Goal: Task Accomplishment & Management: Complete application form

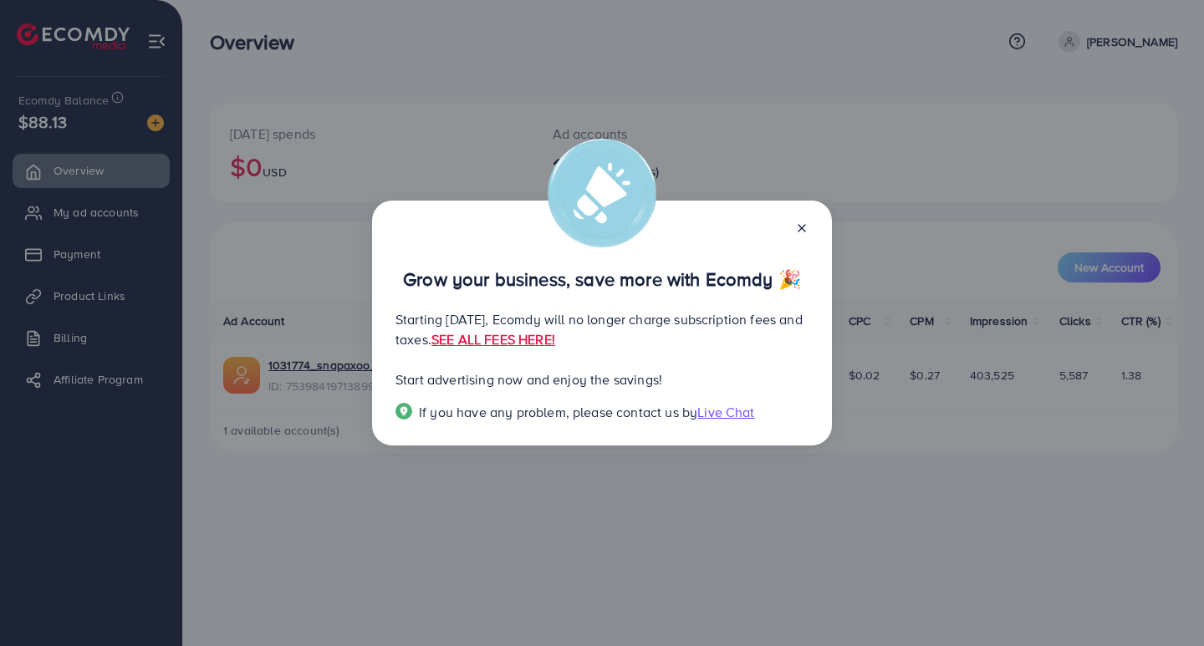
click at [807, 227] on icon at bounding box center [801, 228] width 13 height 13
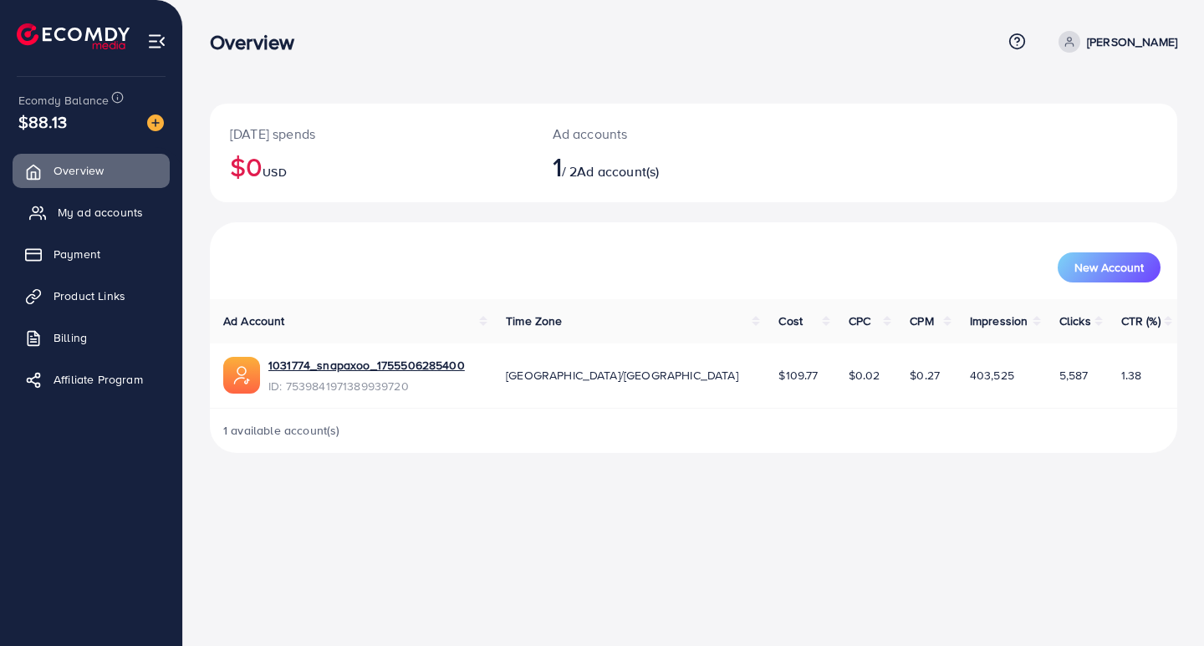
click at [93, 211] on span "My ad accounts" at bounding box center [100, 212] width 85 height 17
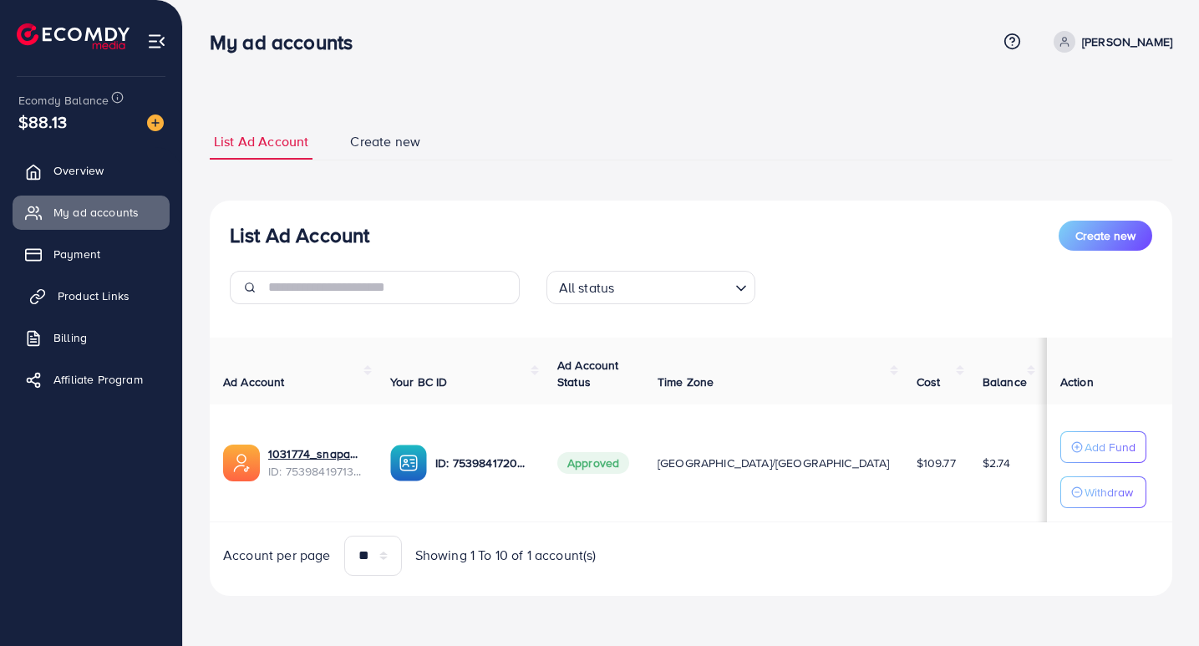
click at [107, 301] on span "Product Links" at bounding box center [94, 296] width 72 height 17
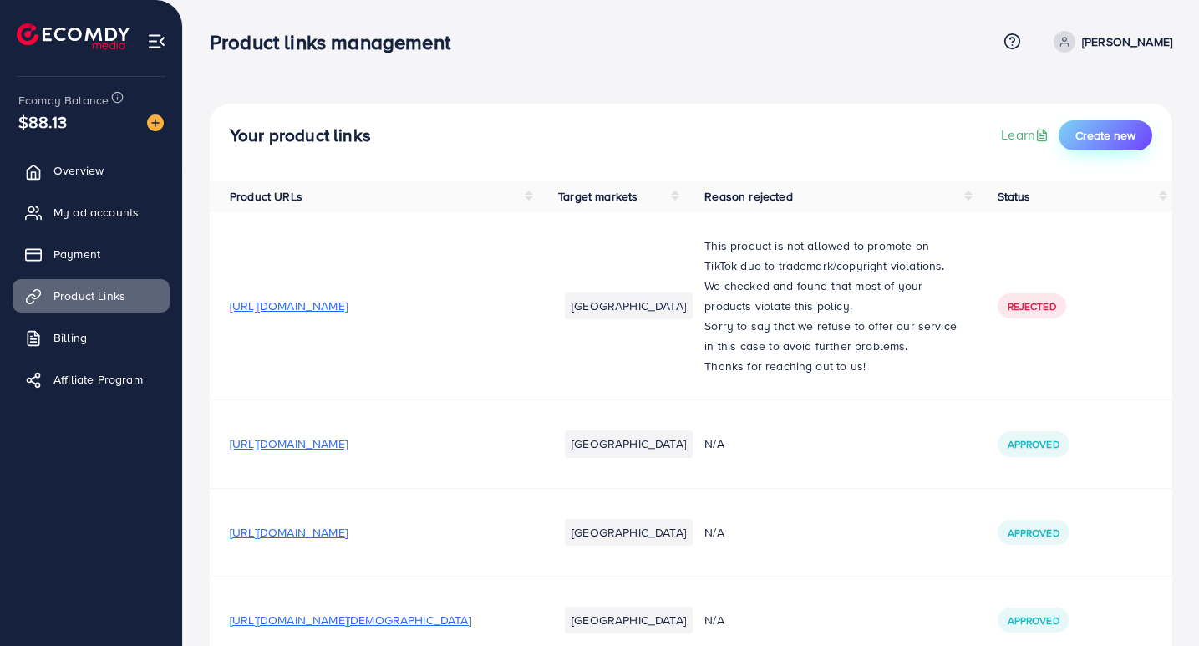
click at [1119, 138] on span "Create new" at bounding box center [1106, 135] width 60 height 17
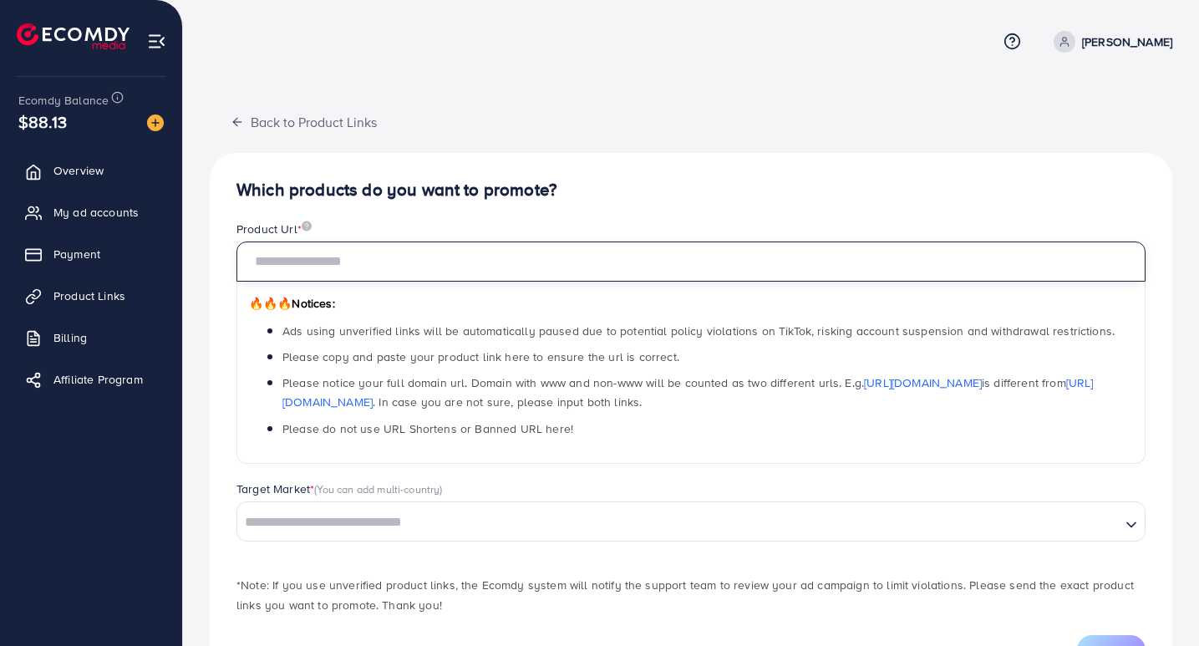
click at [477, 263] on input "text" at bounding box center [691, 262] width 909 height 40
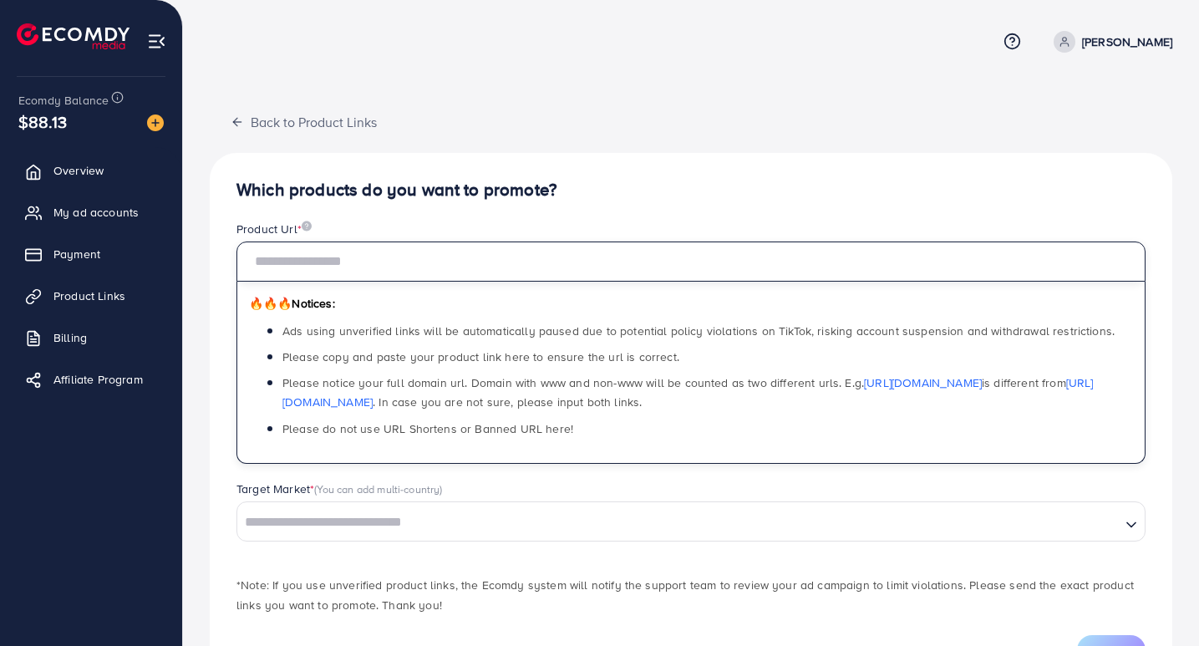
paste input "**********"
type input "**********"
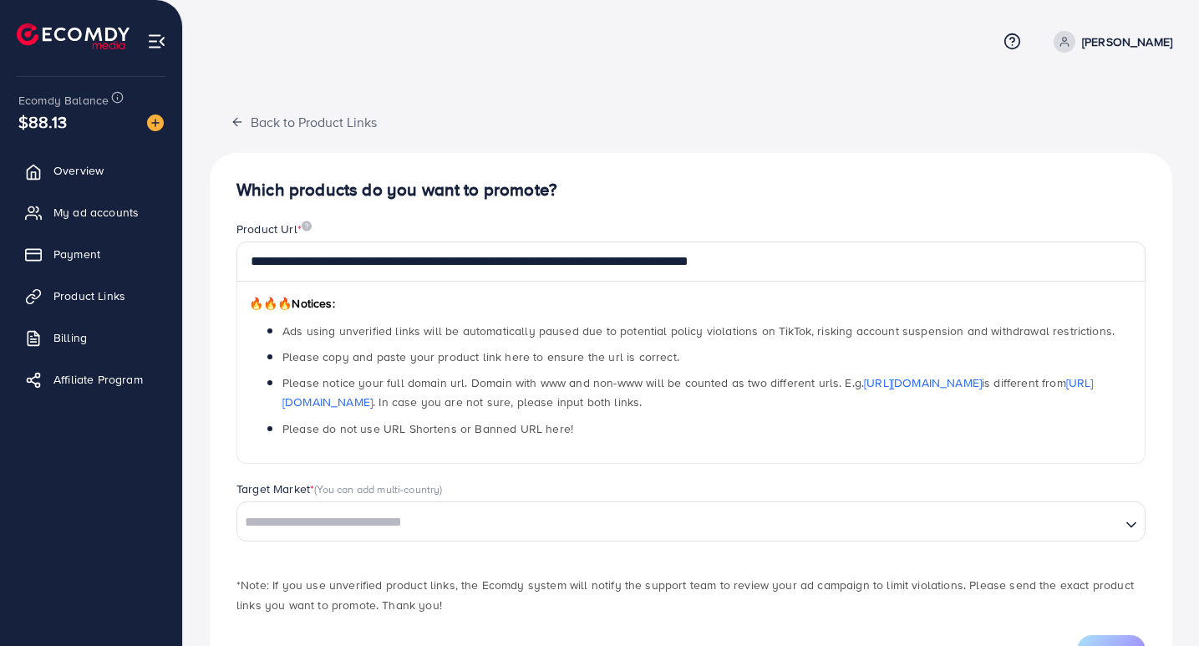
click at [940, 207] on div "**********" at bounding box center [691, 422] width 963 height 539
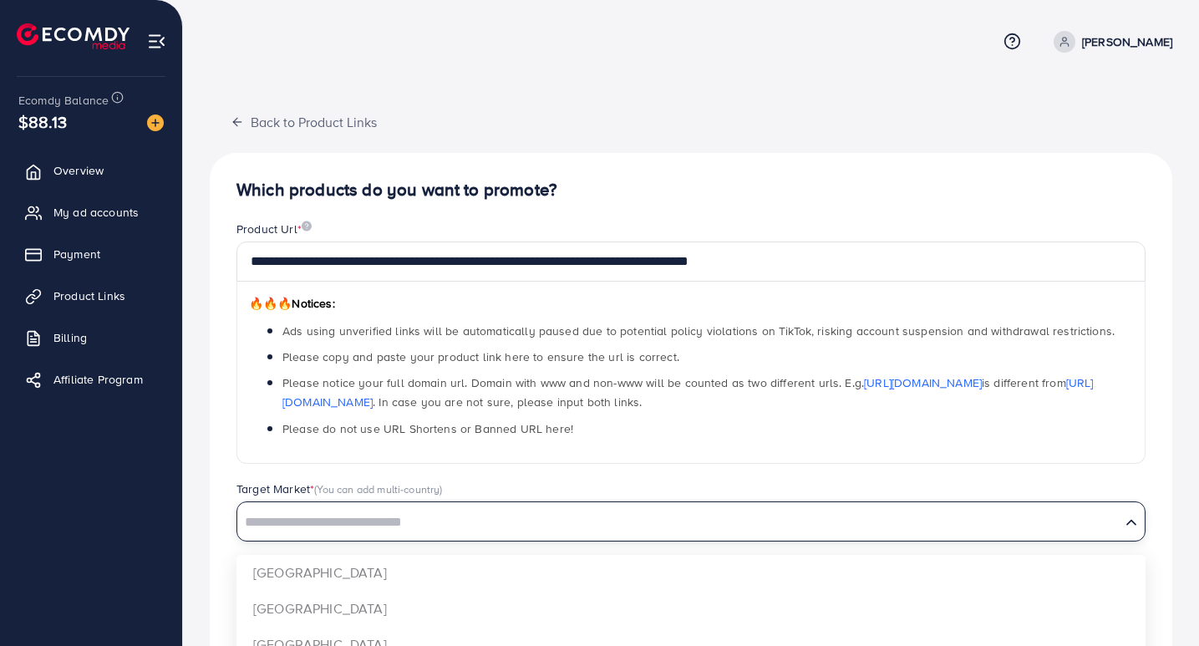
click at [300, 522] on input "Search for option" at bounding box center [679, 523] width 880 height 26
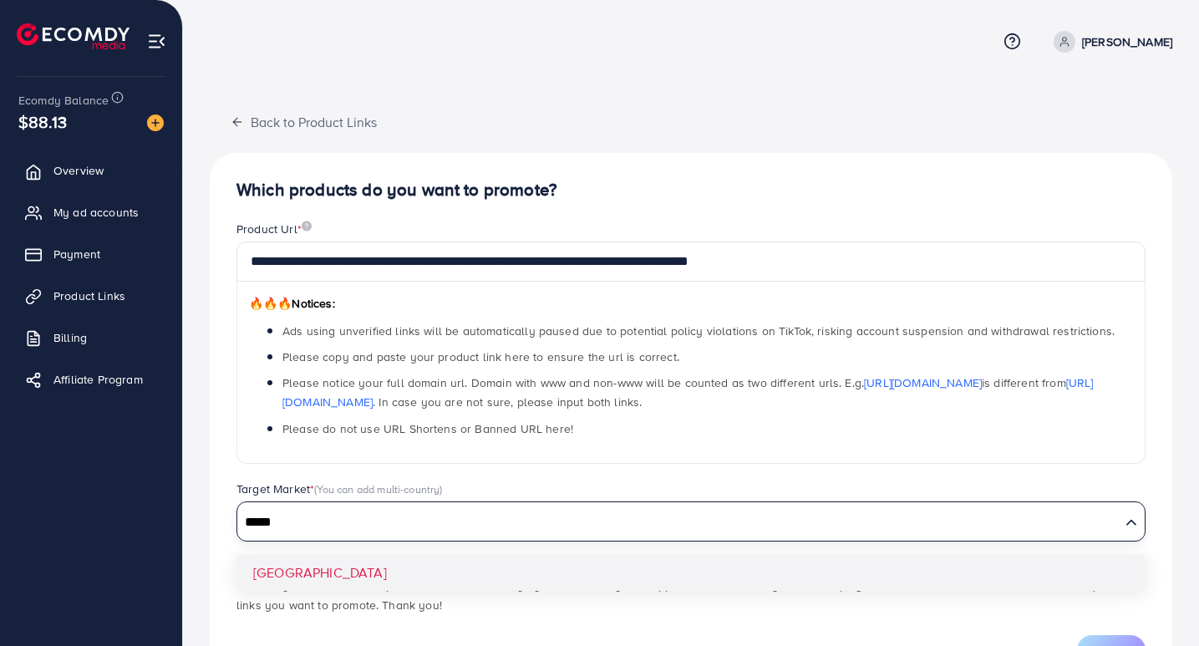
type input "*****"
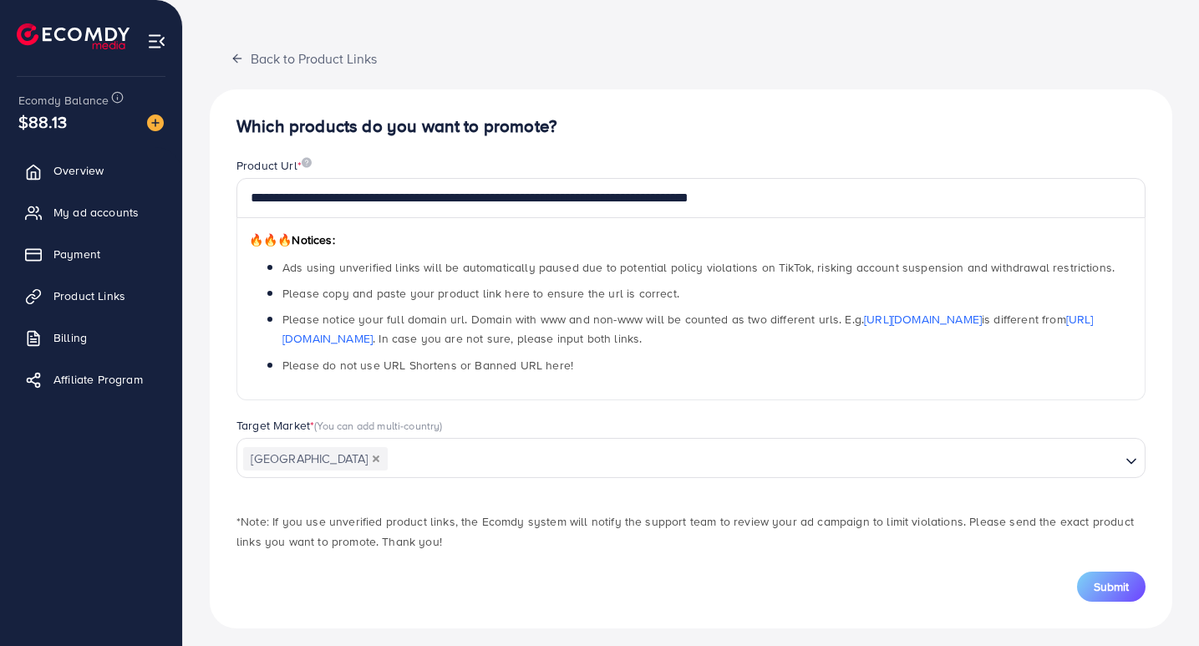
scroll to position [73, 0]
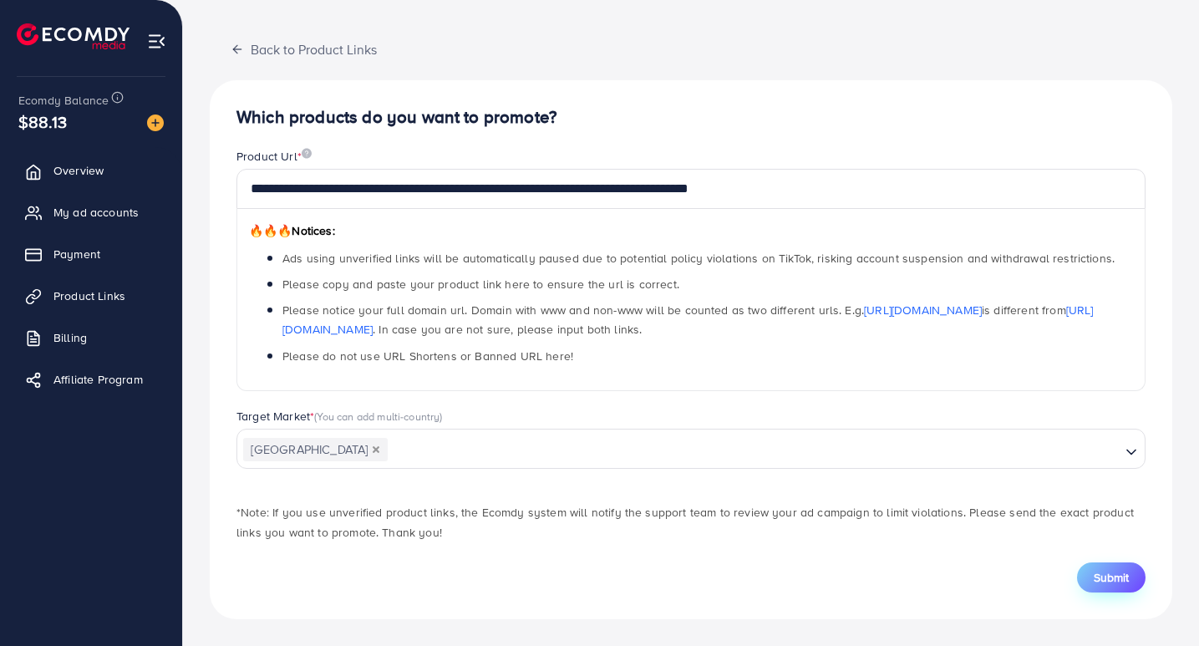
click at [1117, 578] on span "Submit" at bounding box center [1111, 577] width 35 height 17
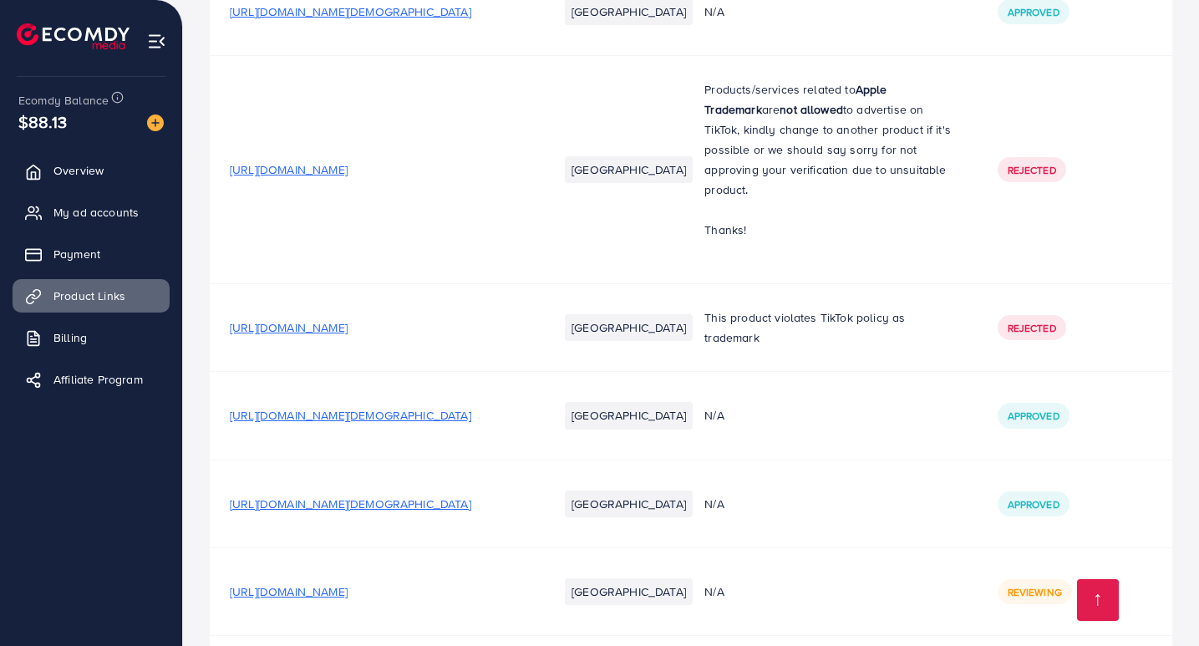
scroll to position [654, 0]
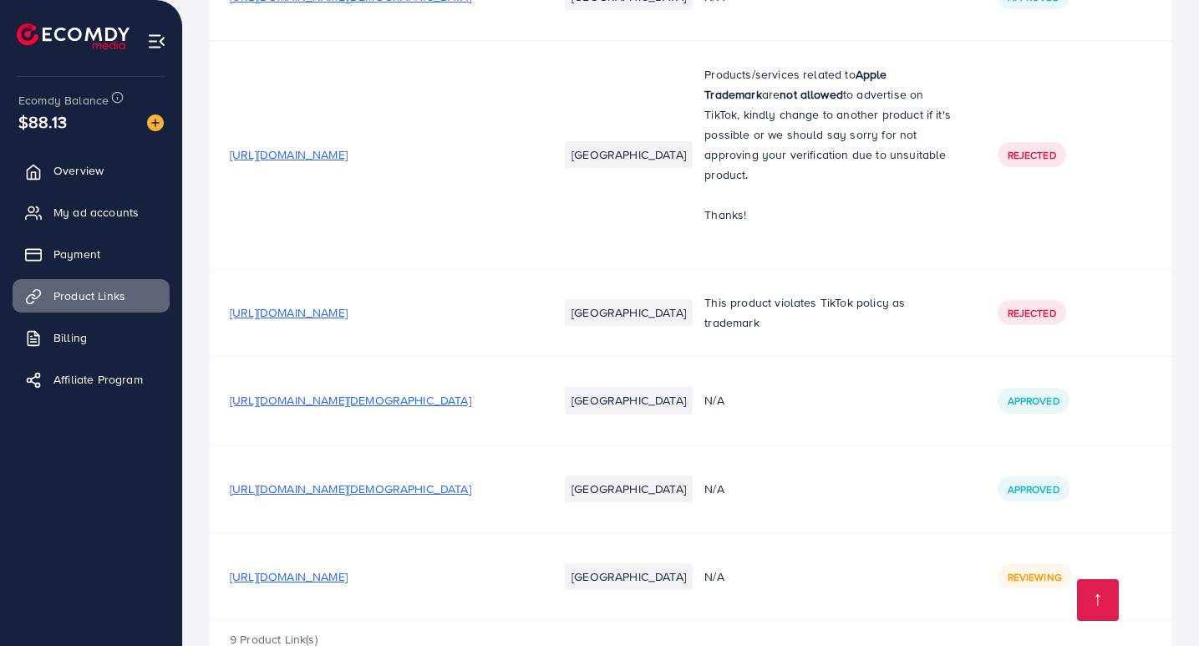
scroll to position [654, 0]
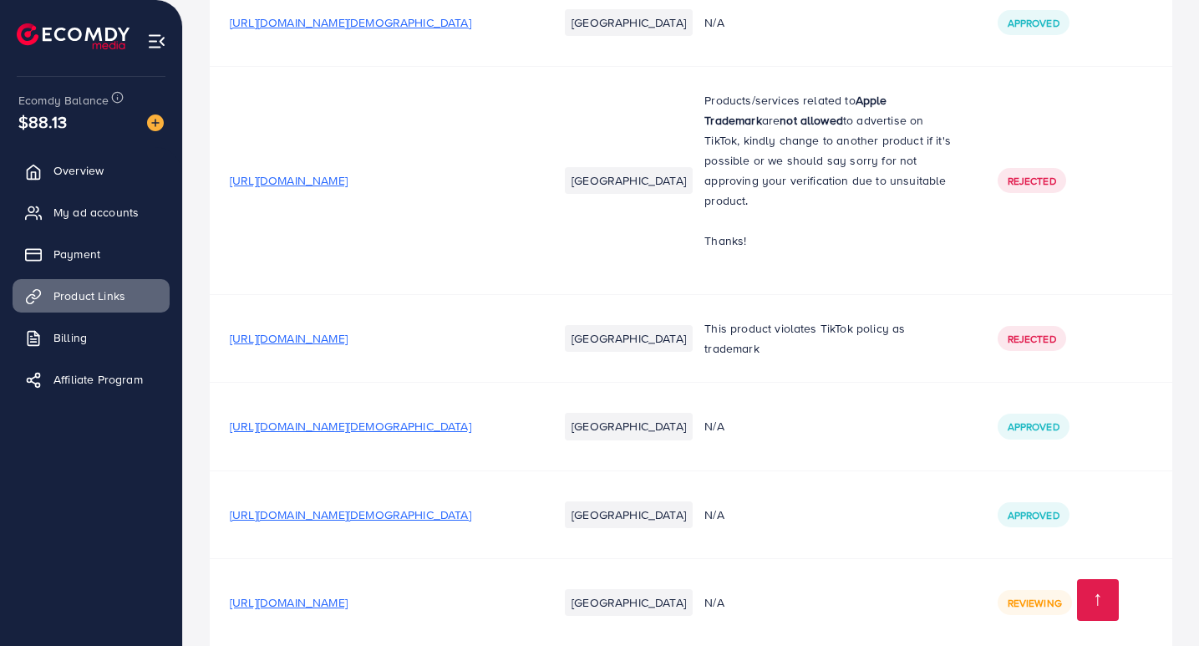
scroll to position [654, 0]
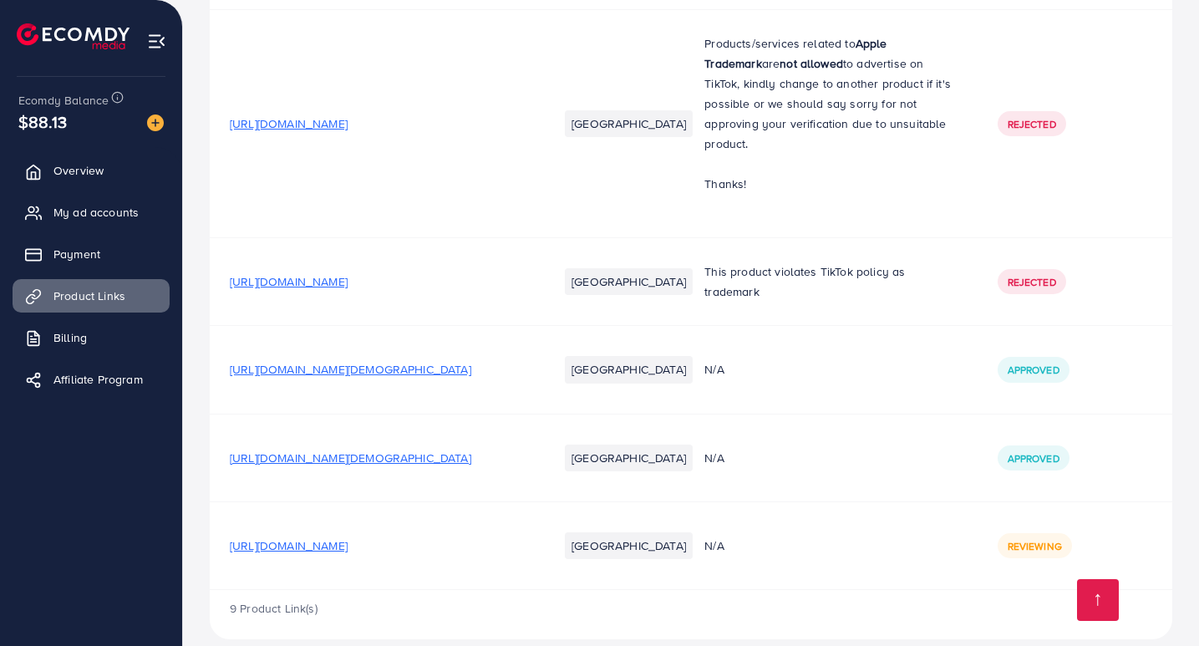
click at [1032, 539] on span "Reviewing" at bounding box center [1035, 546] width 54 height 14
click at [1012, 551] on td "Reviewing" at bounding box center [1076, 546] width 196 height 88
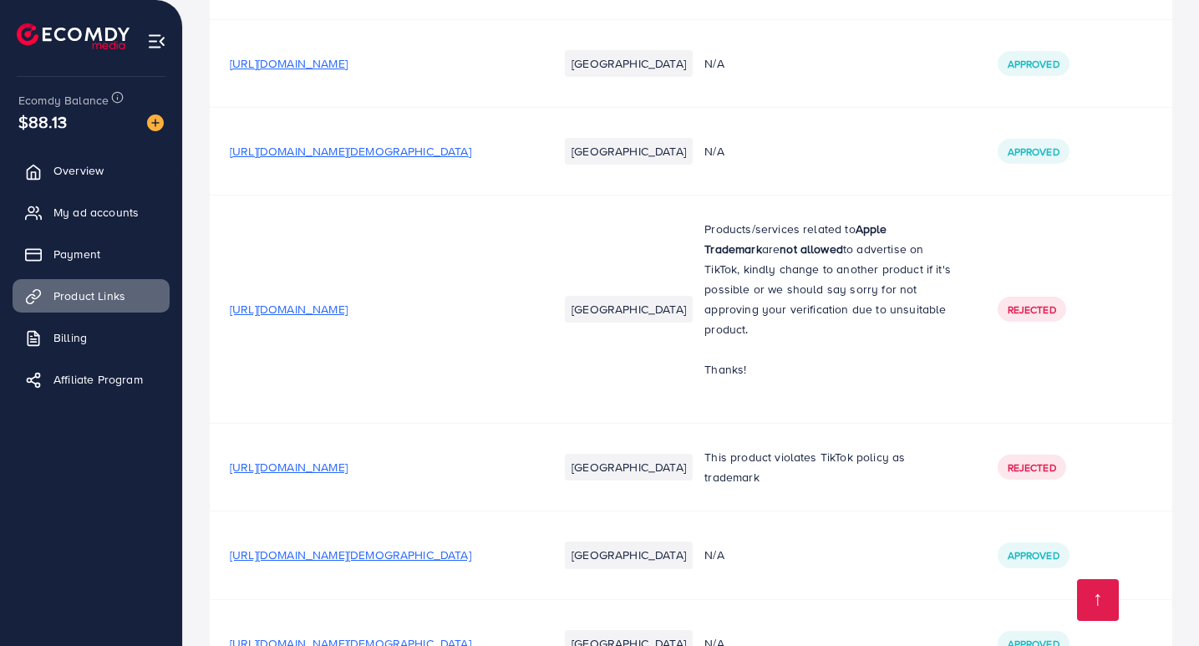
scroll to position [654, 0]
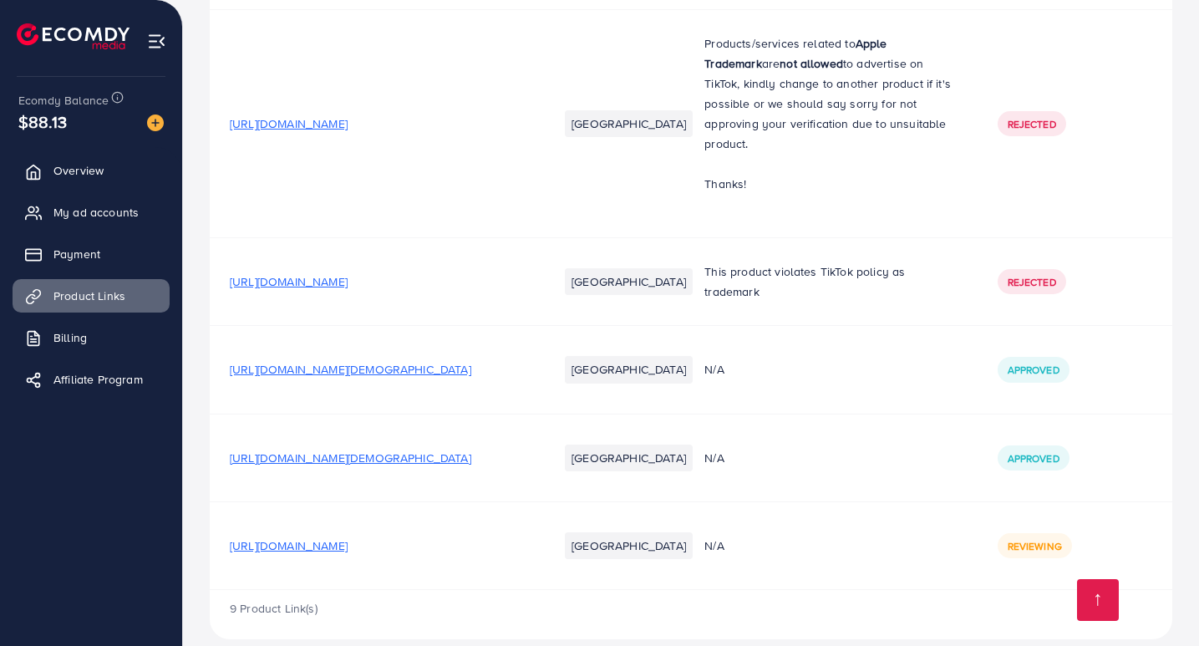
click at [1042, 539] on span "Reviewing" at bounding box center [1035, 546] width 54 height 14
click at [1021, 556] on td "Reviewing" at bounding box center [1076, 546] width 196 height 88
click at [1037, 539] on span "Reviewing" at bounding box center [1035, 546] width 54 height 14
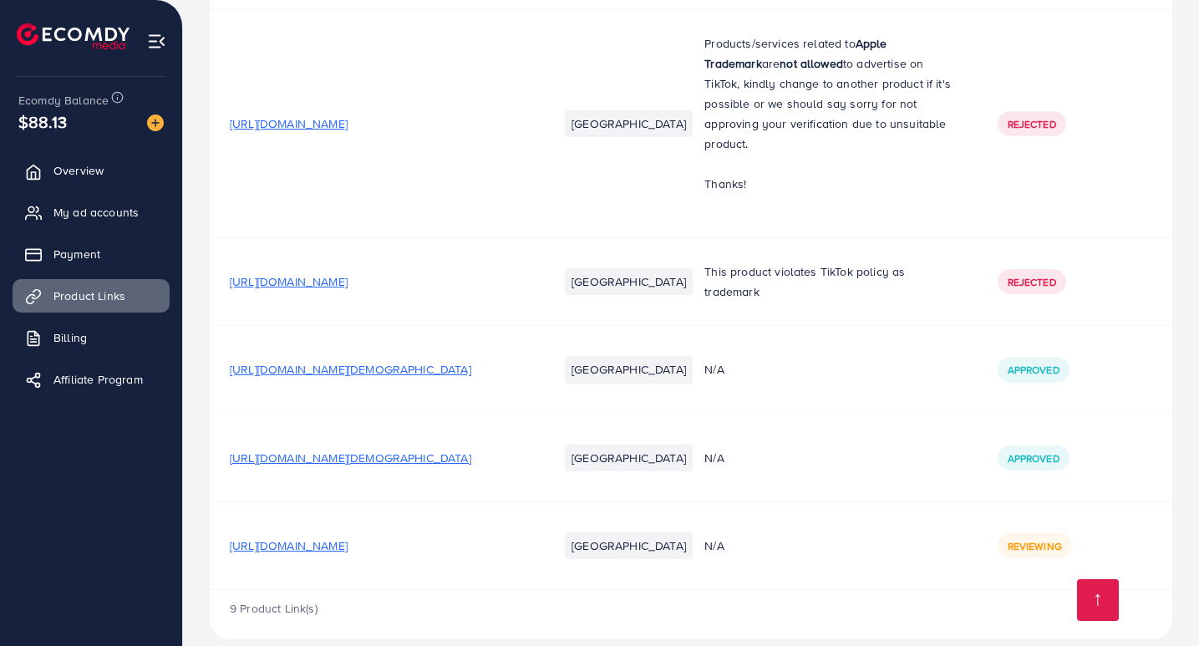
click at [1037, 539] on span "Reviewing" at bounding box center [1035, 546] width 54 height 14
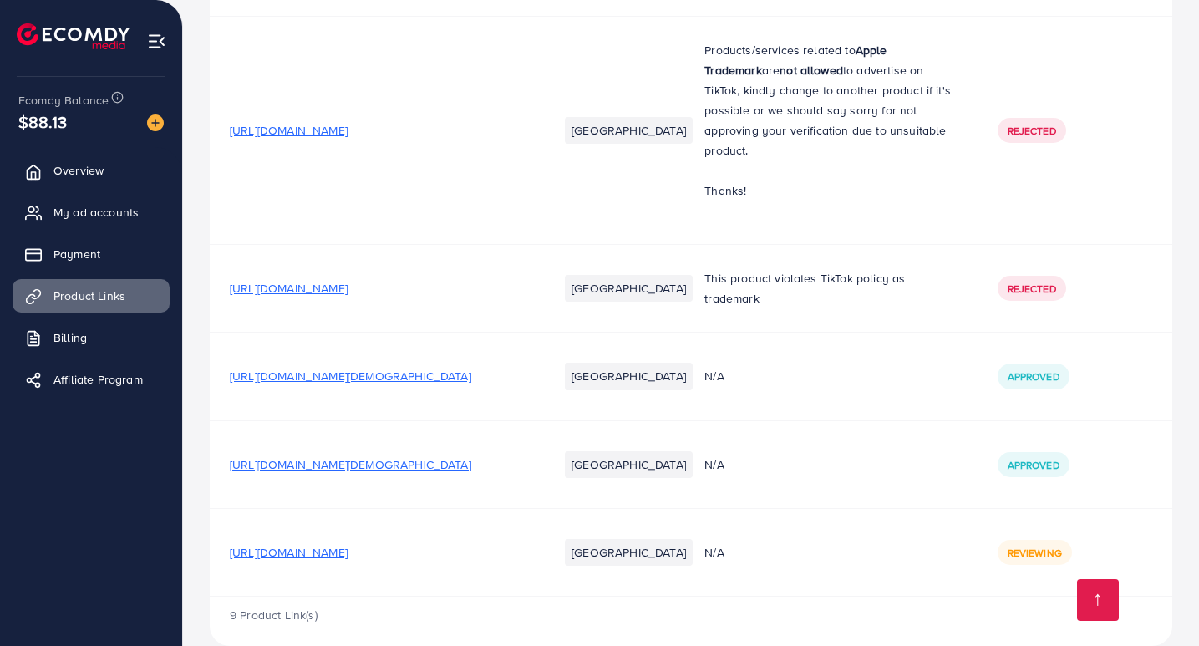
scroll to position [651, 0]
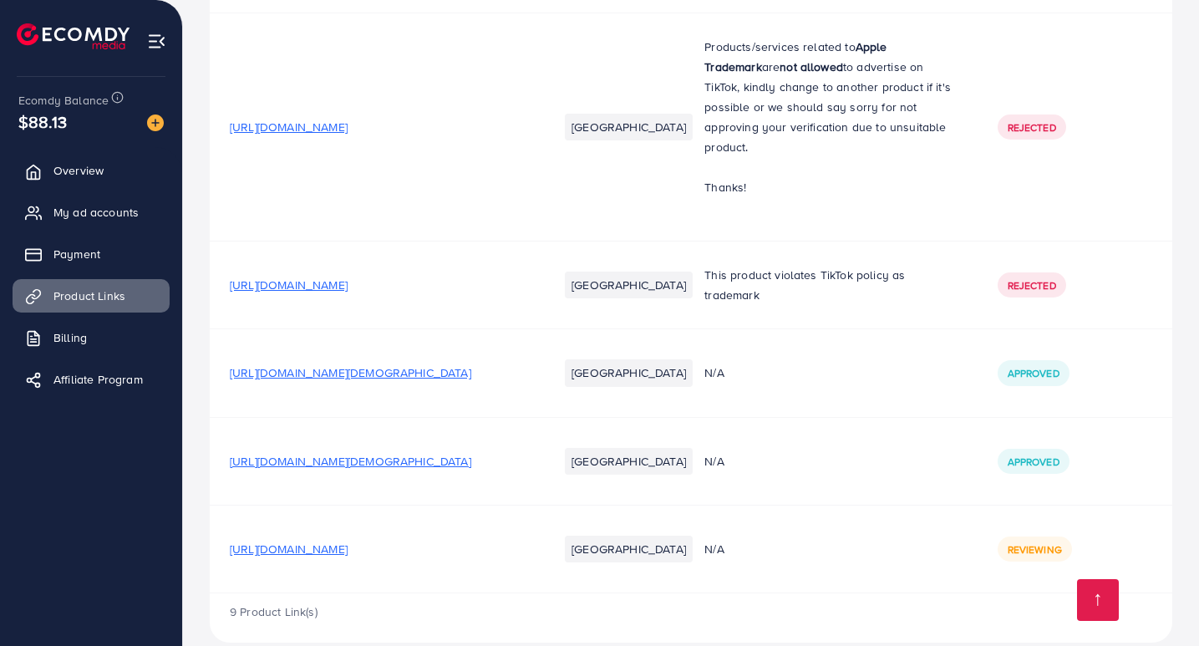
drag, startPoint x: 1198, startPoint y: 493, endPoint x: 1200, endPoint y: 564, distance: 71.1
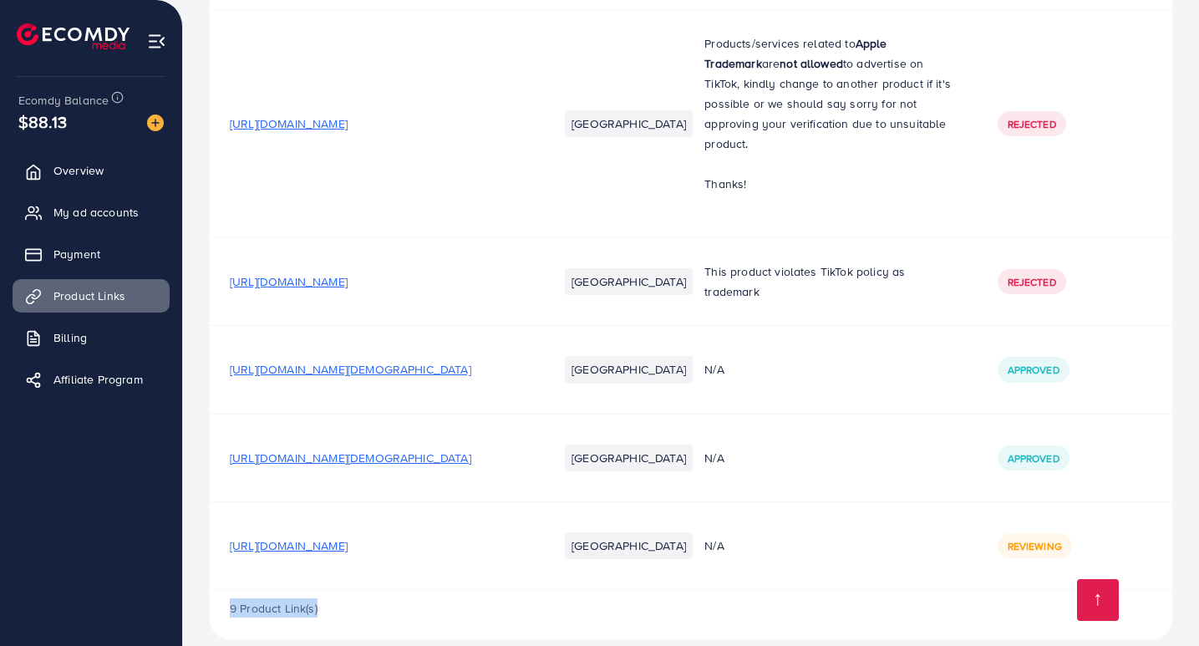
drag, startPoint x: 229, startPoint y: 588, endPoint x: 399, endPoint y: 603, distance: 170.3
click at [399, 603] on div "9 Product Link(s)" at bounding box center [691, 614] width 963 height 48
click at [393, 600] on div "9 Product Link(s)" at bounding box center [691, 614] width 963 height 48
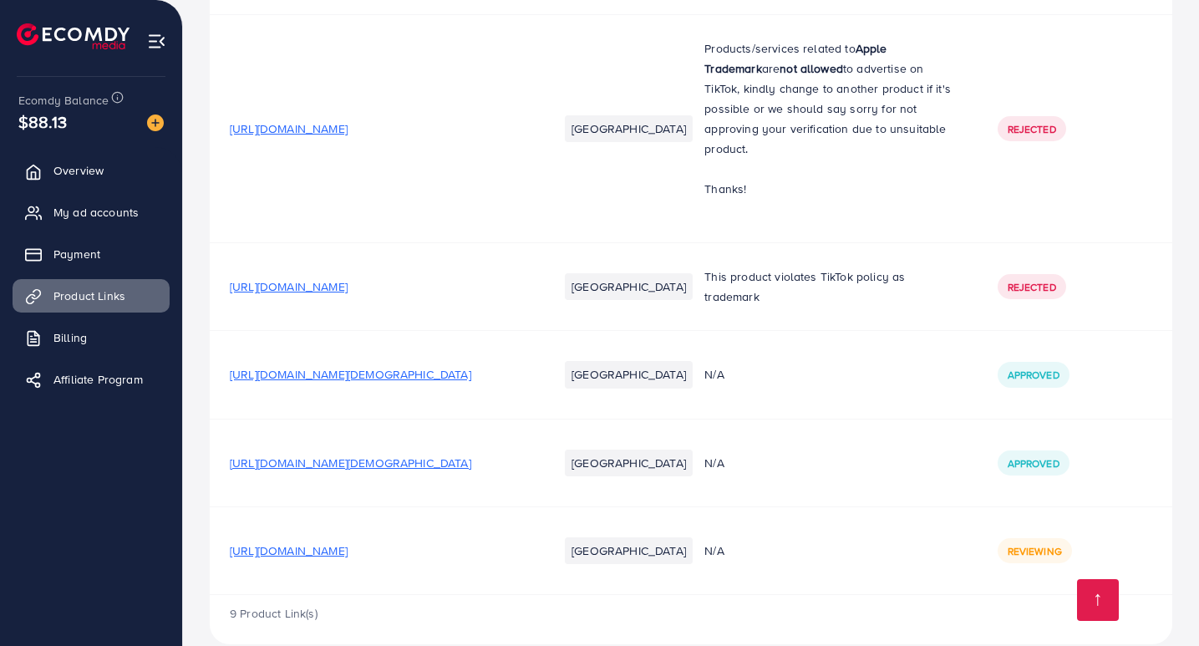
scroll to position [654, 0]
